Goal: Transaction & Acquisition: Obtain resource

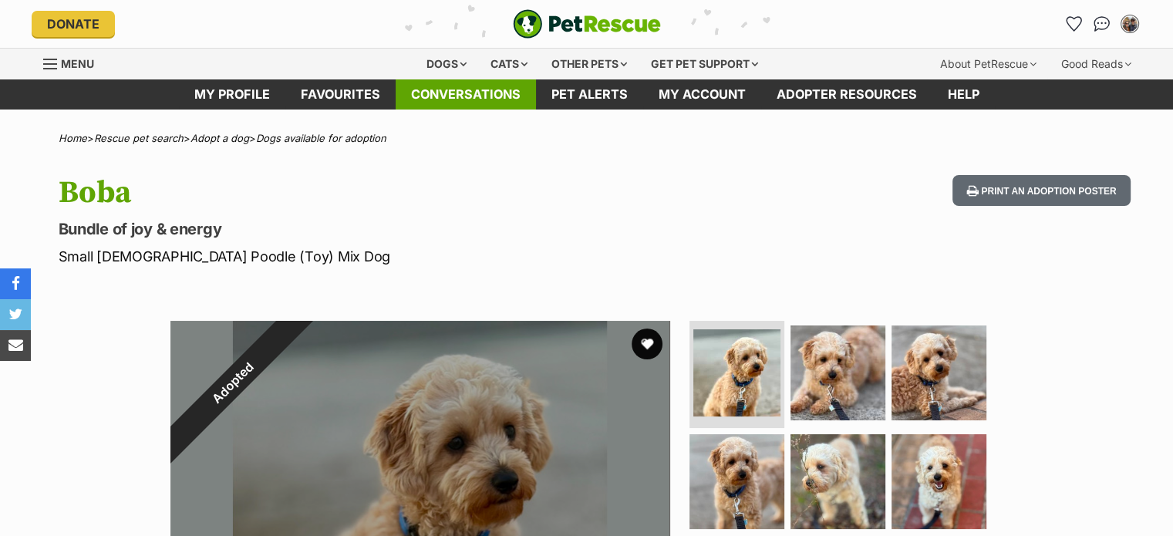
click at [487, 100] on link "Conversations" at bounding box center [465, 94] width 140 height 30
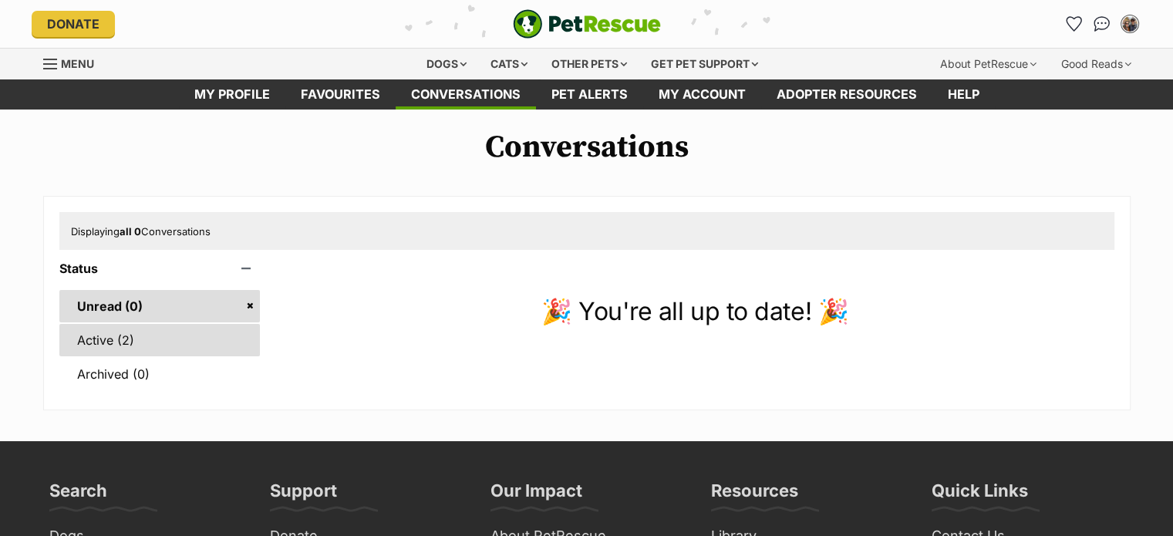
click at [194, 325] on link "Active (2)" at bounding box center [159, 340] width 201 height 32
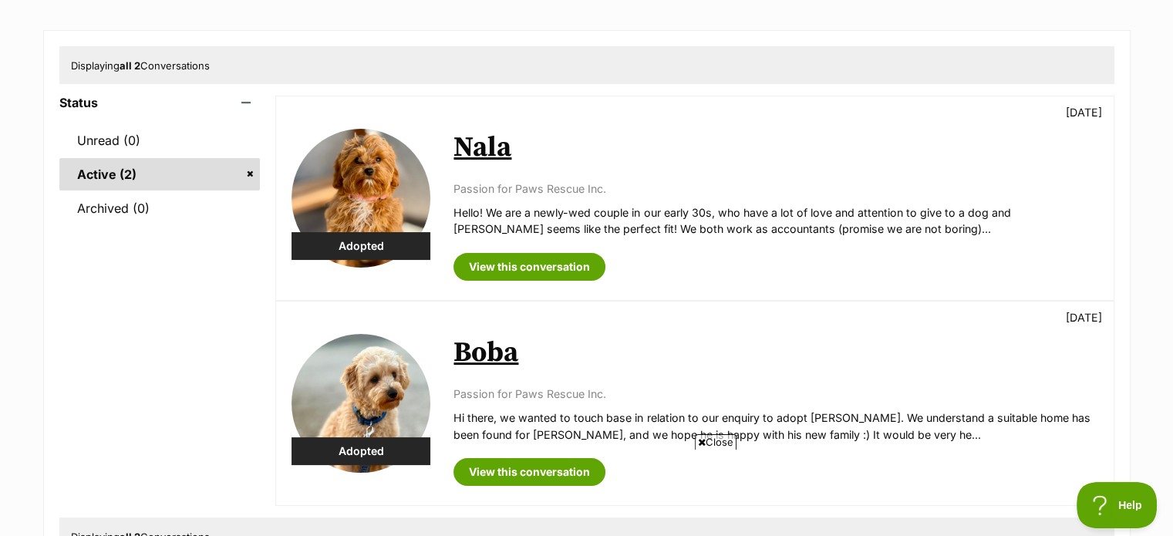
scroll to position [167, 0]
click at [719, 440] on span "Close" at bounding box center [716, 441] width 42 height 15
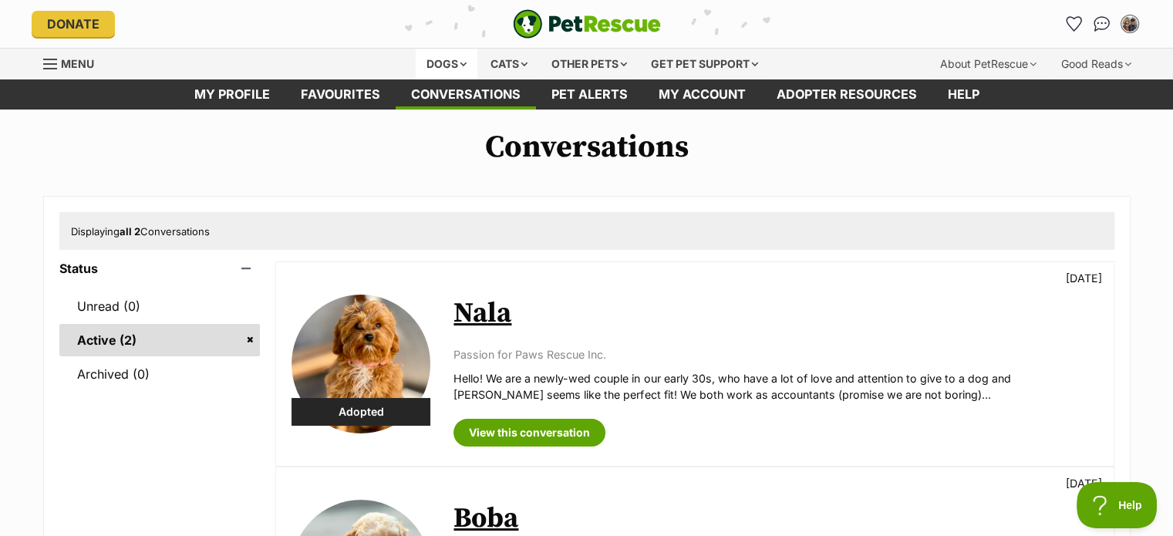
click at [431, 74] on div "Dogs" at bounding box center [447, 64] width 62 height 31
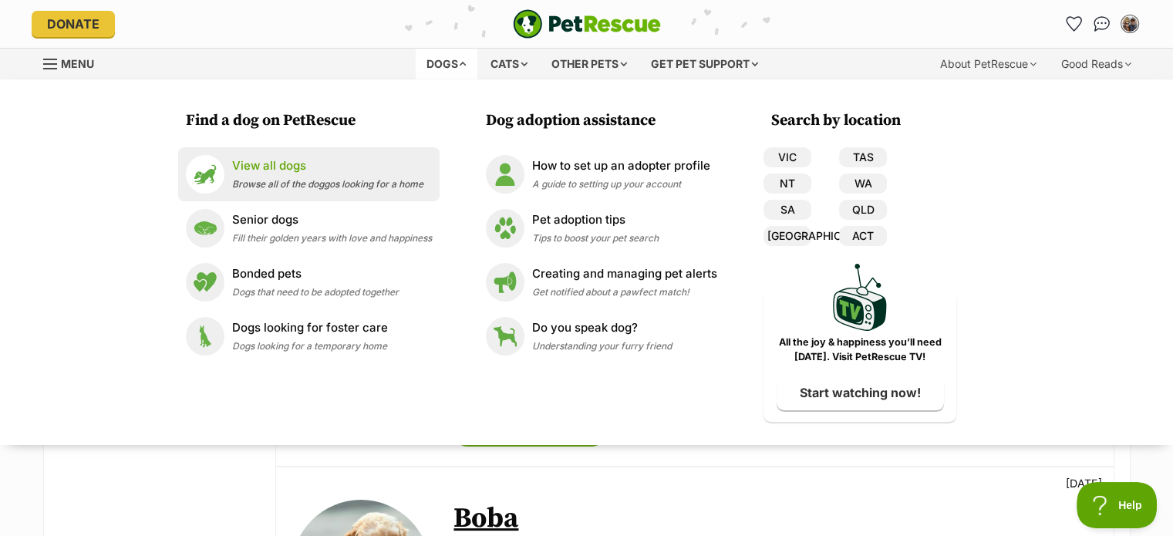
click at [288, 171] on p "View all dogs" at bounding box center [327, 166] width 191 height 18
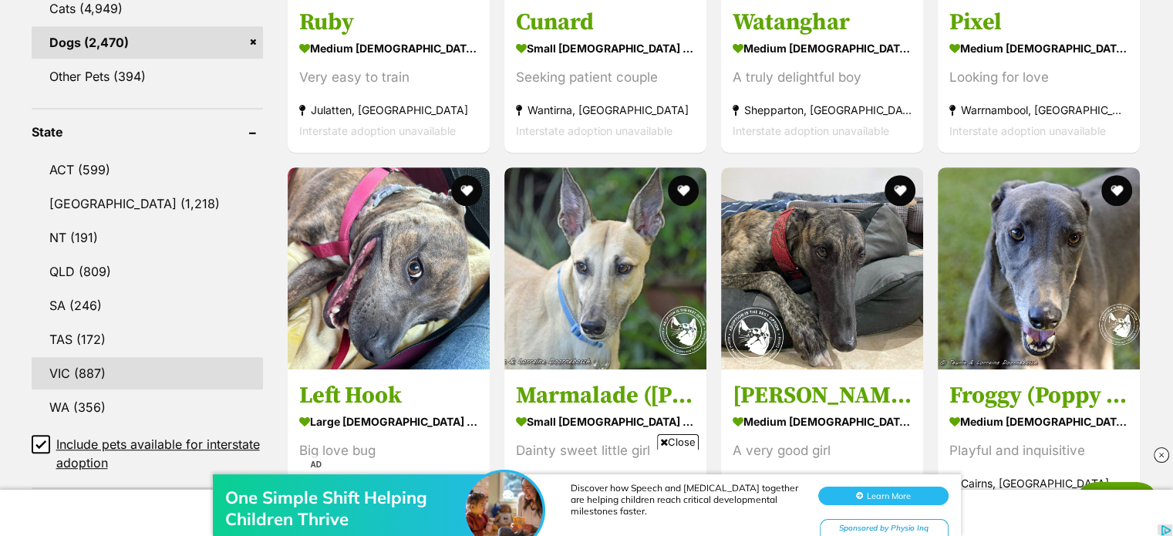
click at [79, 375] on link "VIC (887)" at bounding box center [147, 373] width 231 height 32
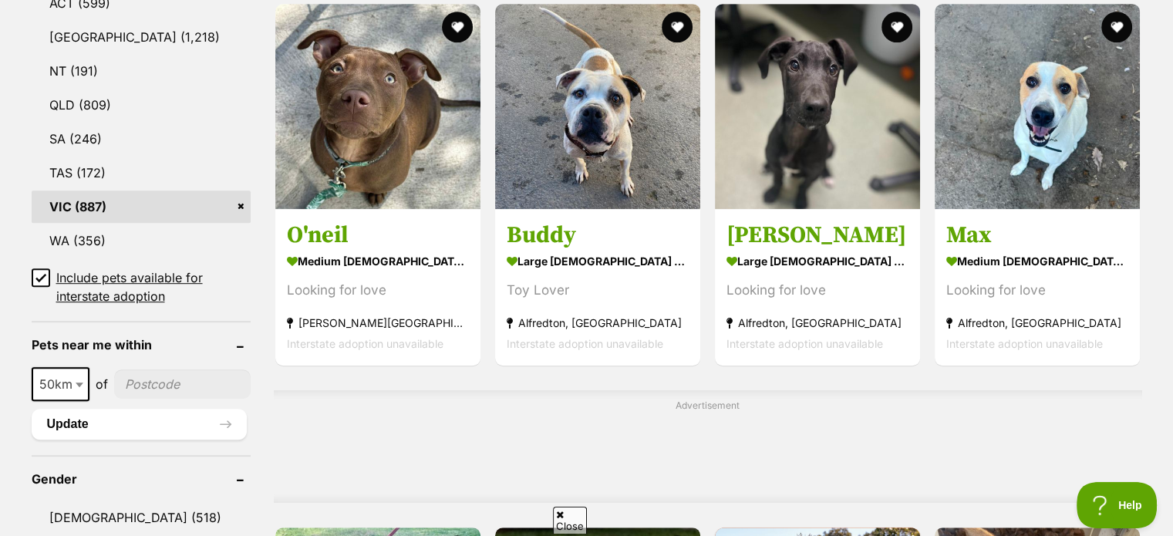
scroll to position [891, 0]
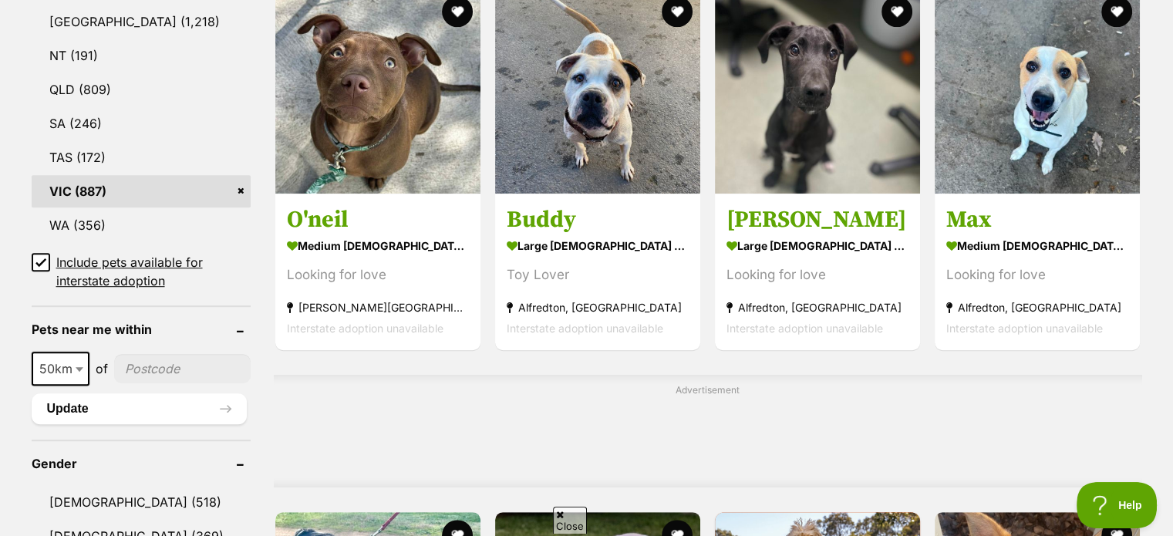
click at [42, 260] on icon at bounding box center [40, 262] width 11 height 11
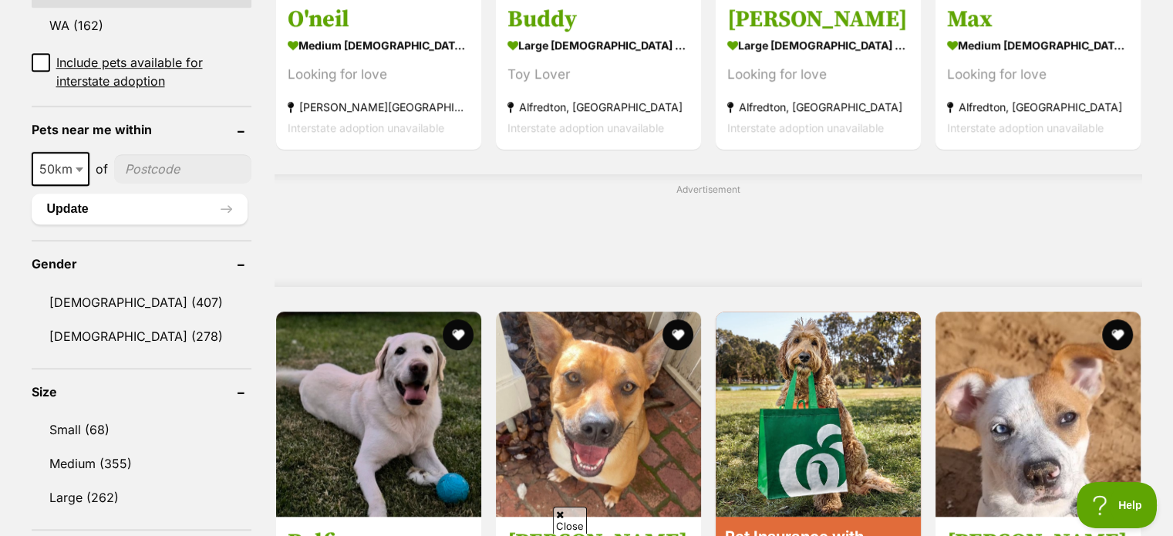
click at [167, 413] on link "Small (68)" at bounding box center [142, 429] width 220 height 32
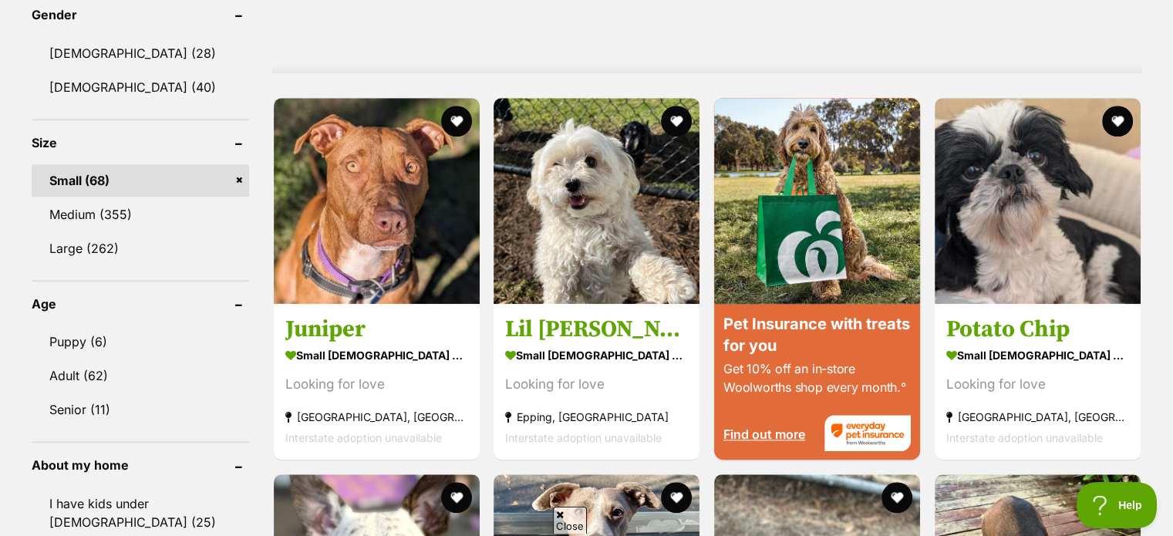
scroll to position [1307, 0]
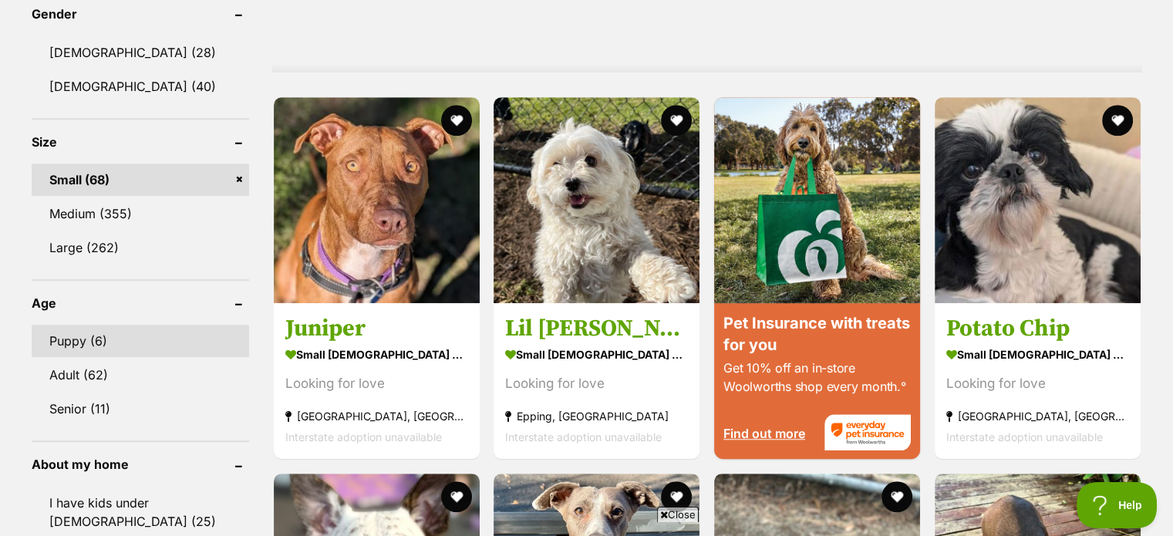
click at [98, 325] on link "Puppy (6)" at bounding box center [140, 341] width 217 height 32
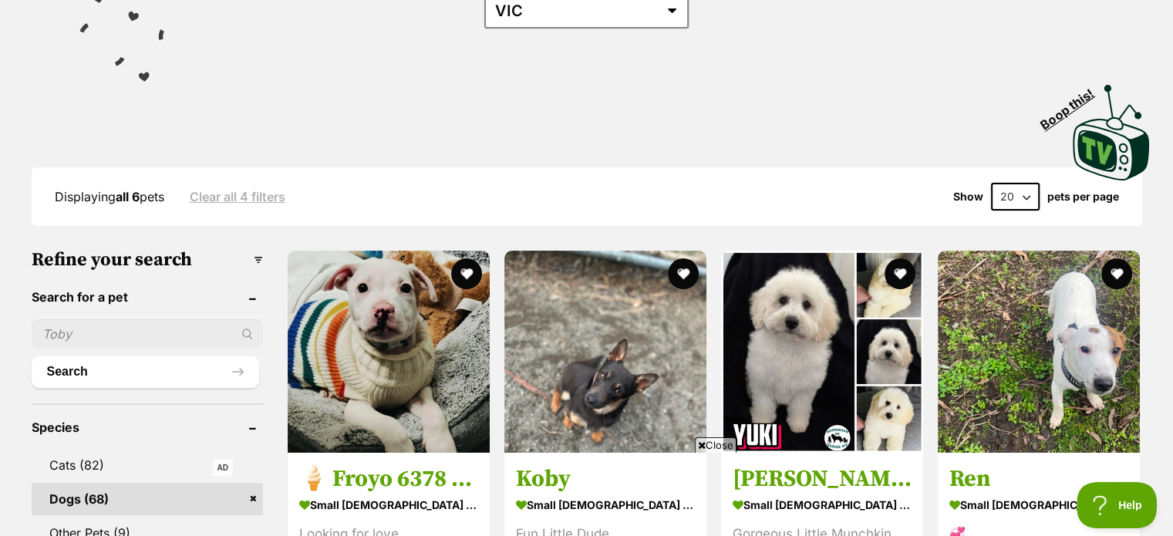
scroll to position [239, 0]
